Goal: Transaction & Acquisition: Purchase product/service

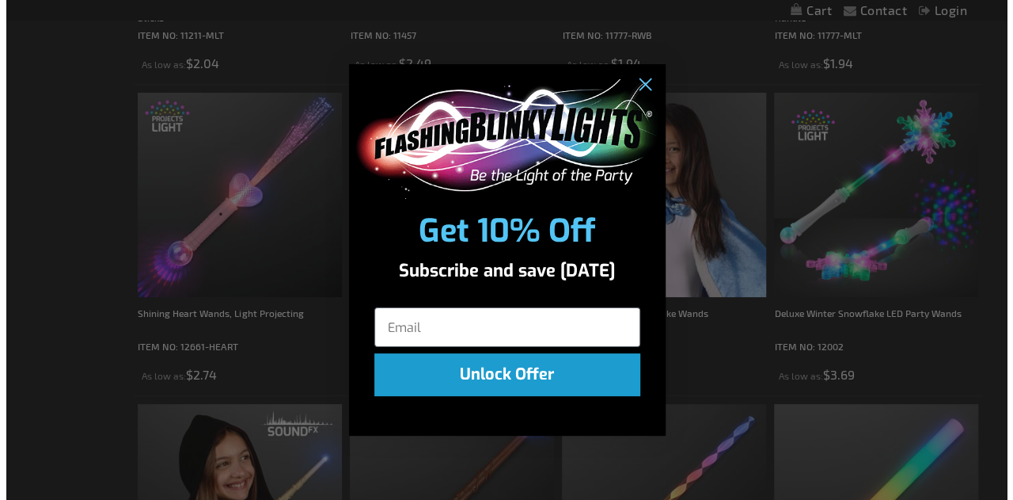
scroll to position [861, 0]
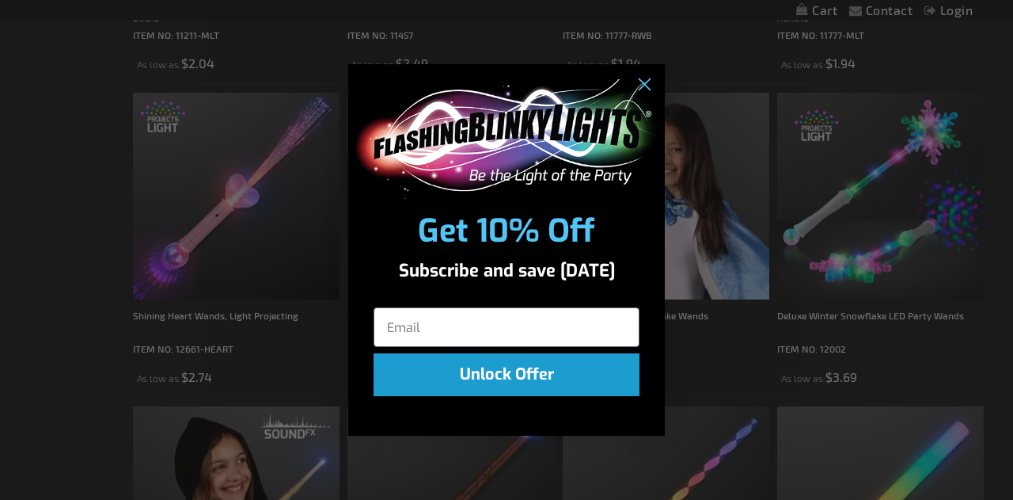
drag, startPoint x: 1009, startPoint y: 32, endPoint x: 1012, endPoint y: 108, distance: 76.0
click at [640, 89] on icon "Close dialog" at bounding box center [644, 85] width 11 height 11
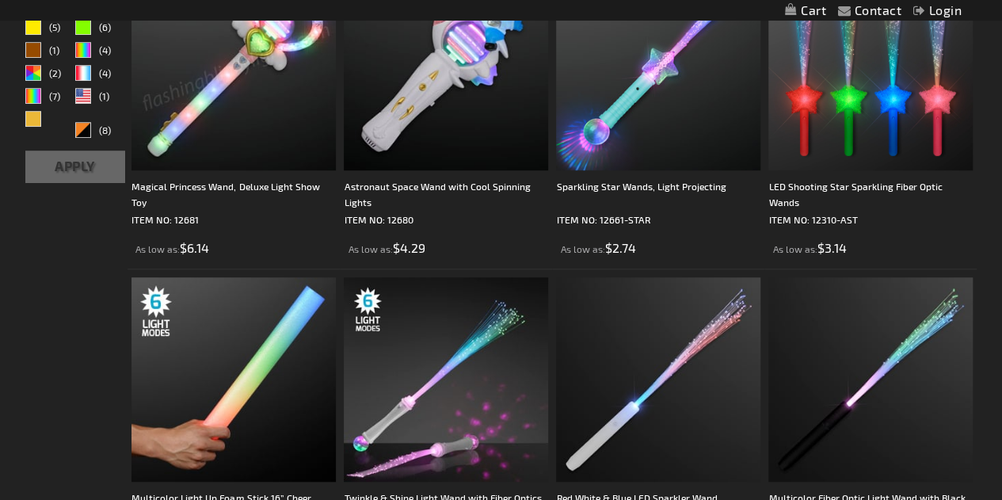
scroll to position [362, 0]
click at [923, 358] on img at bounding box center [870, 378] width 204 height 204
click at [893, 357] on img at bounding box center [870, 378] width 204 height 204
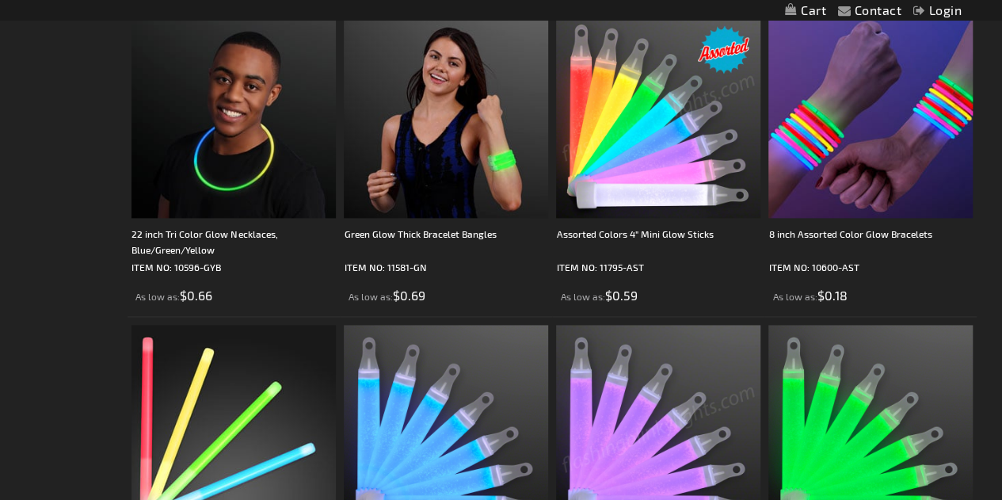
scroll to position [940, 0]
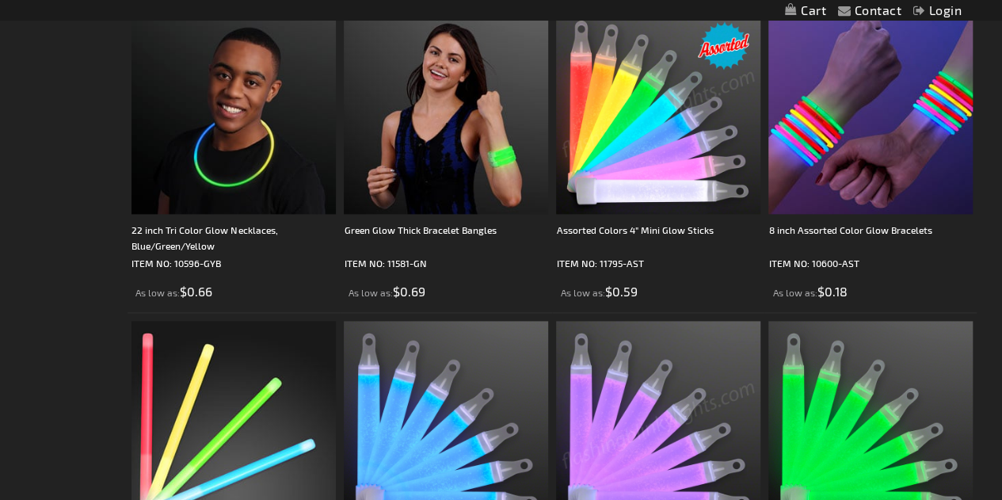
drag, startPoint x: 1008, startPoint y: 40, endPoint x: 1013, endPoint y: 164, distance: 123.6
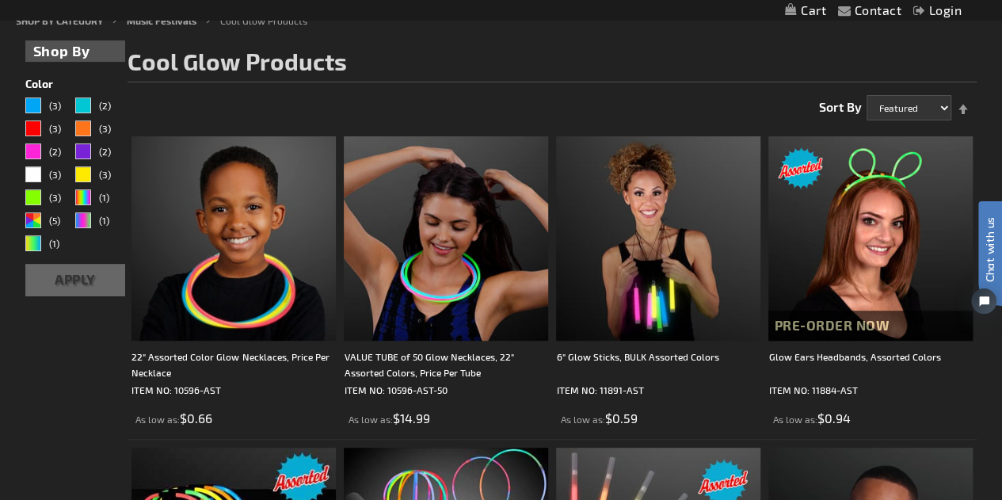
scroll to position [0, 0]
